Goal: Information Seeking & Learning: Learn about a topic

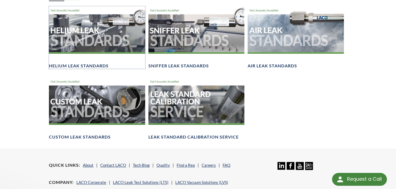
scroll to position [404, 0]
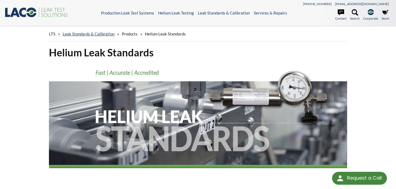
select select "Widget de traduction"
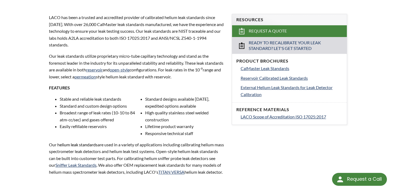
scroll to position [188, 0]
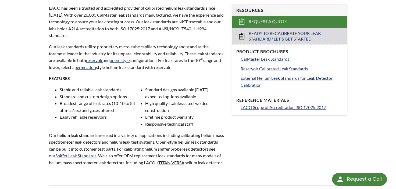
click at [185, 161] on link "TITAN VERSA" at bounding box center [171, 162] width 26 height 5
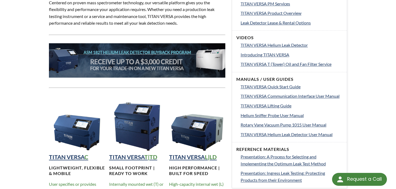
scroll to position [242, 0]
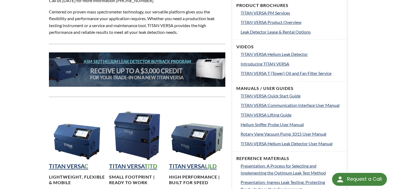
click at [143, 67] on img at bounding box center [137, 69] width 176 height 34
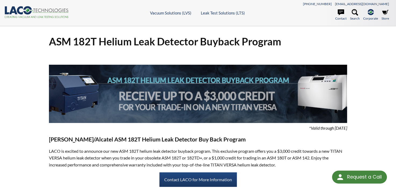
select select "Widget de traduction"
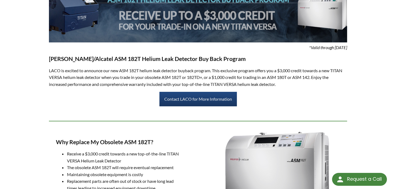
scroll to position [108, 0]
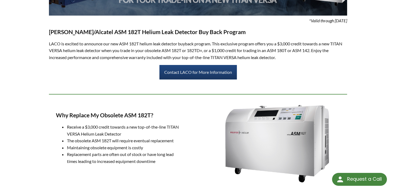
click at [26, 126] on div "ASM 182T Helium Leak Detector Buyback Program *Valid through [DATE] [PERSON_NAM…" at bounding box center [198, 187] width 396 height 538
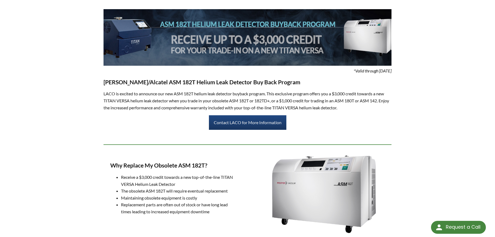
scroll to position [44, 0]
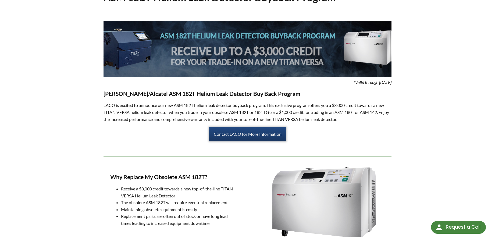
click at [245, 137] on link "Contact LACO for More Information" at bounding box center [247, 134] width 77 height 15
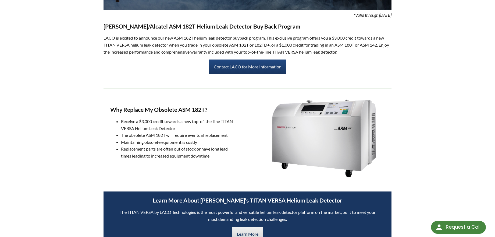
scroll to position [0, 0]
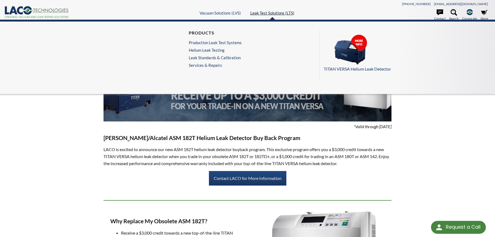
click at [269, 14] on link "Leak Test Solutions (LTS)" at bounding box center [272, 12] width 44 height 5
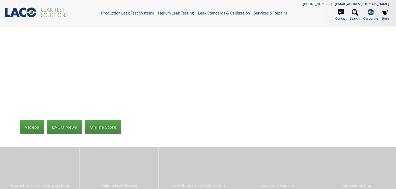
select select "Widget de traduction"
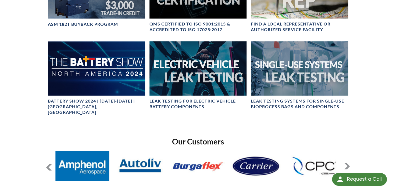
scroll to position [411, 0]
